Goal: Information Seeking & Learning: Learn about a topic

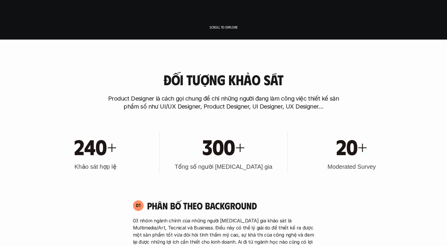
scroll to position [266, 0]
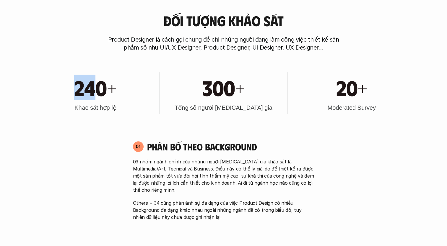
drag, startPoint x: 76, startPoint y: 97, endPoint x: 115, endPoint y: 98, distance: 38.7
click at [115, 98] on h1 "240+" at bounding box center [95, 87] width 42 height 25
drag, startPoint x: 115, startPoint y: 98, endPoint x: 126, endPoint y: 134, distance: 37.2
drag, startPoint x: 207, startPoint y: 104, endPoint x: 267, endPoint y: 104, distance: 59.7
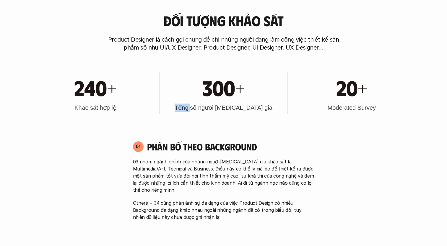
click at [266, 104] on div "300+ Tổng số người [MEDICAL_DATA] gia" at bounding box center [223, 93] width 122 height 42
drag, startPoint x: 267, startPoint y: 104, endPoint x: 288, endPoint y: 130, distance: 33.6
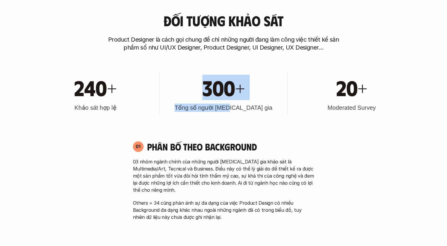
drag, startPoint x: 204, startPoint y: 82, endPoint x: 248, endPoint y: 107, distance: 50.7
click at [248, 107] on div "300+ Tổng số người [MEDICAL_DATA] gia" at bounding box center [223, 93] width 122 height 42
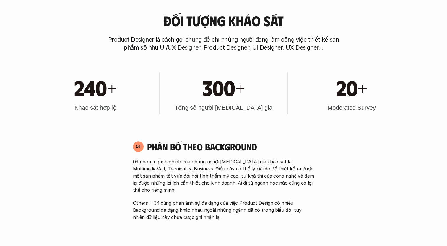
drag, startPoint x: 248, startPoint y: 107, endPoint x: 282, endPoint y: 137, distance: 45.2
click at [282, 137] on div "01 Phân bố theo background 03 nhóm ngành chính của những người [MEDICAL_DATA] g…" at bounding box center [224, 245] width 192 height 220
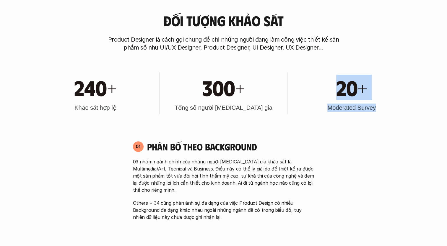
drag, startPoint x: 319, startPoint y: 90, endPoint x: 396, endPoint y: 121, distance: 82.8
click at [396, 121] on div "240+ Khảo sát hợp lệ 300+ Tổng số người [MEDICAL_DATA] gia 20+ Moderated Survey" at bounding box center [224, 94] width 378 height 60
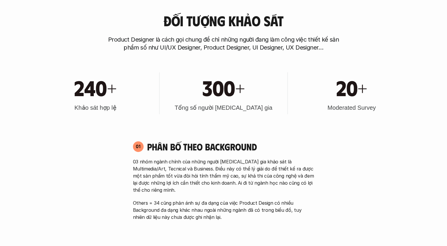
drag, startPoint x: 396, startPoint y: 121, endPoint x: 398, endPoint y: 129, distance: 8.0
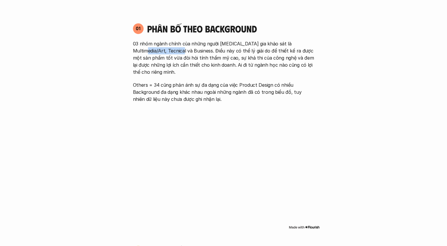
drag, startPoint x: 131, startPoint y: 53, endPoint x: 170, endPoint y: 53, distance: 39.3
click at [170, 53] on div "01 Phân bố theo background 03 nhóm ngành chính của những người [MEDICAL_DATA] g…" at bounding box center [224, 63] width 192 height 80
drag, startPoint x: 170, startPoint y: 53, endPoint x: 231, endPoint y: 96, distance: 74.1
click at [231, 96] on div "01 Phân bố theo background 03 nhóm ngành chính của những người [MEDICAL_DATA] g…" at bounding box center [224, 127] width 192 height 220
drag, startPoint x: 258, startPoint y: 44, endPoint x: 299, endPoint y: 46, distance: 41.7
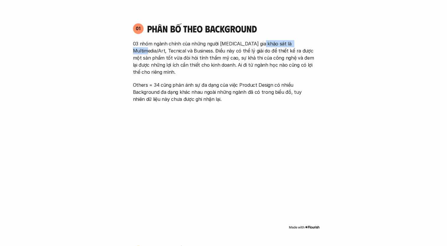
click at [299, 46] on p "03 nhóm ngành chính của những người [MEDICAL_DATA] gia khảo sát là Multimedia/A…" at bounding box center [223, 57] width 181 height 35
drag, startPoint x: 299, startPoint y: 46, endPoint x: 260, endPoint y: 61, distance: 42.3
click at [260, 61] on p "03 nhóm ngành chính của những người [MEDICAL_DATA] gia khảo sát là Multimedia/A…" at bounding box center [223, 57] width 181 height 35
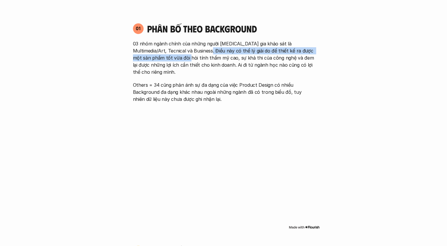
drag, startPoint x: 173, startPoint y: 55, endPoint x: 199, endPoint y: 54, distance: 25.4
click at [199, 54] on p "03 nhóm ngành chính của những người [MEDICAL_DATA] gia khảo sát là Multimedia/A…" at bounding box center [223, 57] width 181 height 35
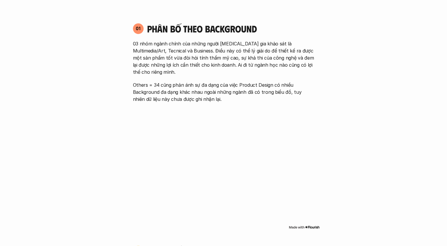
drag, startPoint x: 199, startPoint y: 54, endPoint x: 213, endPoint y: 66, distance: 18.6
click at [213, 66] on p "03 nhóm ngành chính của những người [MEDICAL_DATA] gia khảo sát là Multimedia/A…" at bounding box center [223, 57] width 181 height 35
drag, startPoint x: 189, startPoint y: 56, endPoint x: 270, endPoint y: 59, distance: 81.0
click at [270, 59] on p "03 nhóm ngành chính của những người [MEDICAL_DATA] gia khảo sát là Multimedia/A…" at bounding box center [223, 57] width 181 height 35
drag, startPoint x: 270, startPoint y: 59, endPoint x: 272, endPoint y: 64, distance: 5.3
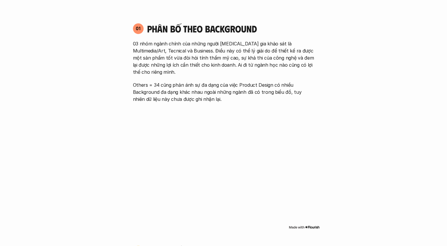
click at [272, 64] on p "03 nhóm ngành chính của những người [MEDICAL_DATA] gia khảo sát là Multimedia/A…" at bounding box center [223, 57] width 181 height 35
click at [271, 66] on p "03 nhóm ngành chính của những người [MEDICAL_DATA] gia khảo sát là Multimedia/A…" at bounding box center [223, 57] width 181 height 35
click at [217, 82] on p "Others = 34 cũng phản ánh sự đa dạng của việc Product Design có nhiều Backgroun…" at bounding box center [223, 92] width 181 height 21
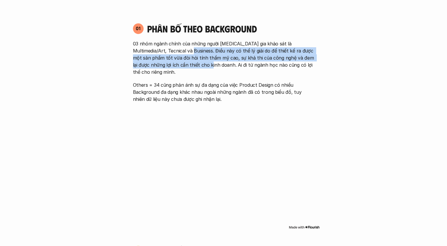
drag, startPoint x: 181, startPoint y: 51, endPoint x: 194, endPoint y: 66, distance: 20.1
click at [194, 66] on p "03 nhóm ngành chính của những người [MEDICAL_DATA] gia khảo sát là Multimedia/A…" at bounding box center [223, 57] width 181 height 35
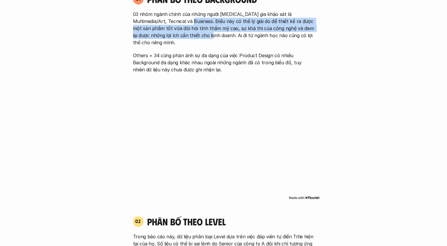
scroll to position [355, 0]
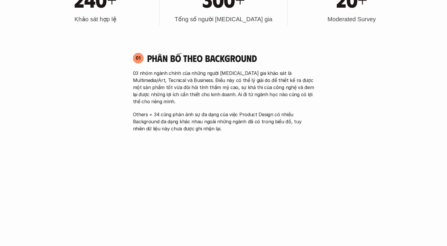
drag, startPoint x: 131, startPoint y: 108, endPoint x: 190, endPoint y: 110, distance: 58.5
click at [190, 110] on div "01 Phân bố theo background 03 nhóm ngành chính của những người [MEDICAL_DATA] g…" at bounding box center [224, 92] width 192 height 80
drag, startPoint x: 190, startPoint y: 110, endPoint x: 181, endPoint y: 118, distance: 12.1
click at [181, 118] on p "Others = 34 cũng phản ánh sự đa dạng của việc Product Design có nhiều Backgroun…" at bounding box center [223, 121] width 181 height 21
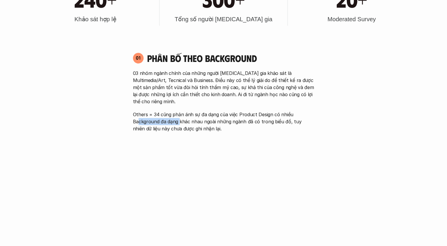
drag, startPoint x: 139, startPoint y: 116, endPoint x: 180, endPoint y: 116, distance: 41.1
click at [180, 116] on p "Others = 34 cũng phản ánh sự đa dạng của việc Product Design có nhiều Backgroun…" at bounding box center [223, 121] width 181 height 21
drag, startPoint x: 180, startPoint y: 116, endPoint x: 186, endPoint y: 122, distance: 8.6
click at [186, 122] on p "Others = 34 cũng phản ánh sự đa dạng của việc Product Design có nhiều Backgroun…" at bounding box center [223, 121] width 181 height 21
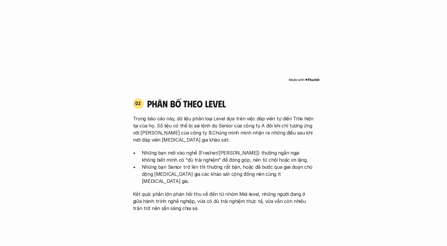
scroll to position [502, 0]
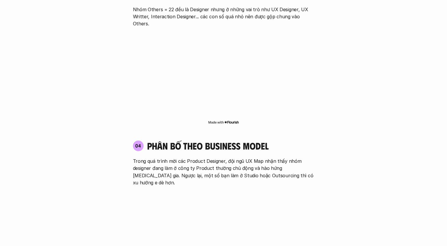
scroll to position [975, 0]
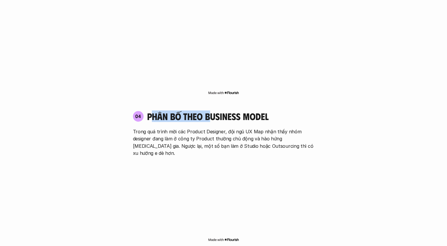
drag, startPoint x: 152, startPoint y: 89, endPoint x: 214, endPoint y: 89, distance: 61.7
click at [214, 111] on h4 "phân bố theo business model" at bounding box center [207, 116] width 121 height 11
drag, startPoint x: 214, startPoint y: 89, endPoint x: 211, endPoint y: 110, distance: 21.4
click at [211, 128] on p "Trong quá trình mời các Product Designer, đội ngũ UX Map nhận thấy nhóm designe…" at bounding box center [223, 142] width 181 height 28
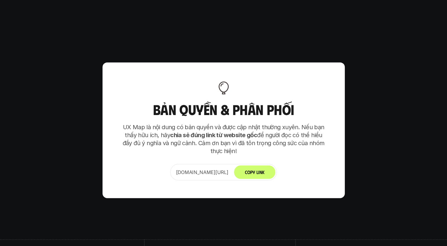
scroll to position [3663, 0]
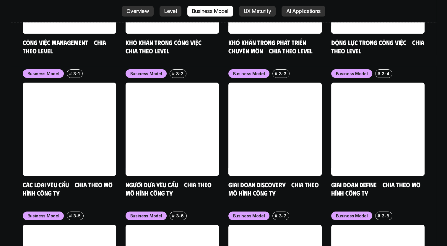
click at [134, 10] on p "Overview" at bounding box center [137, 11] width 22 height 6
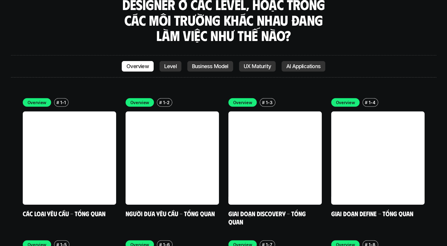
scroll to position [1816, 0]
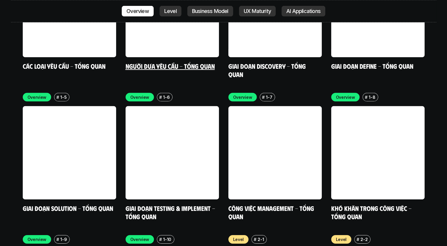
click at [178, 13] on link at bounding box center [172, 10] width 93 height 93
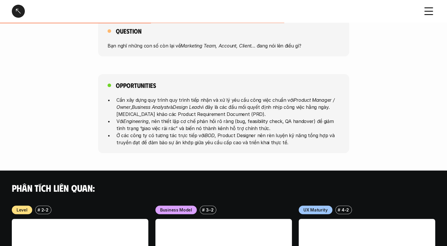
scroll to position [255, 0]
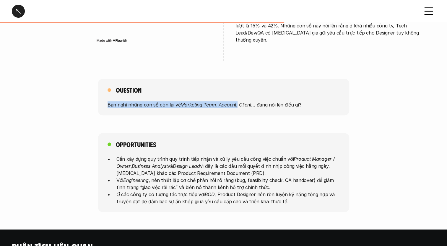
drag, startPoint x: 107, startPoint y: 96, endPoint x: 240, endPoint y: 96, distance: 132.9
click at [240, 101] on p "Bạn nghĩ những con số còn lại về Marketing Team, Account, Client … đang nói lên…" at bounding box center [224, 104] width 232 height 7
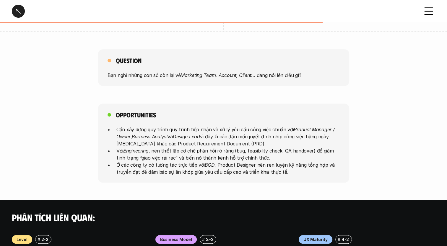
click at [238, 109] on div "Opportunities Cần xây dựng quy trình quy trình tiếp nhận và xử lý yêu cầu công …" at bounding box center [223, 143] width 251 height 79
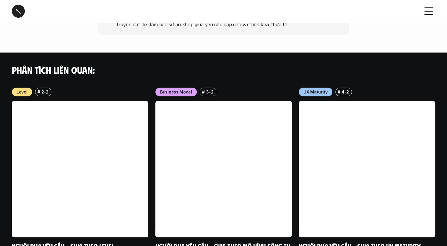
scroll to position [462, 0]
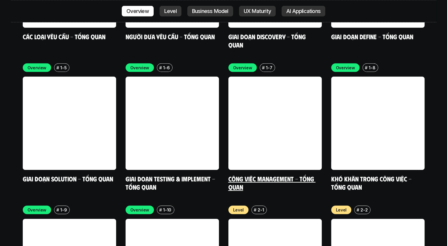
scroll to position [1698, 0]
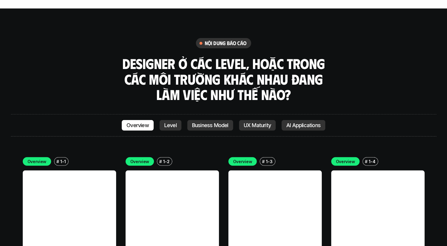
click at [215, 123] on p "Business Model" at bounding box center [210, 126] width 36 height 6
